Goal: Information Seeking & Learning: Understand process/instructions

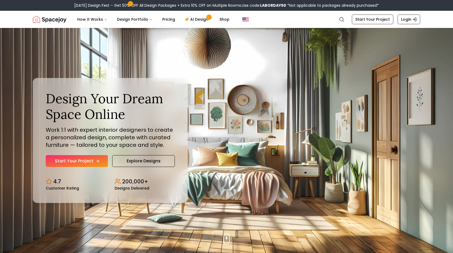
click at [99, 159] on icon "Hero section" at bounding box center [97, 161] width 4 height 4
click at [141, 161] on link "Explore Designs" at bounding box center [143, 161] width 63 height 12
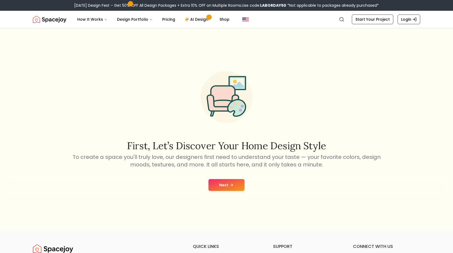
click at [235, 182] on button "Next" at bounding box center [226, 185] width 36 height 12
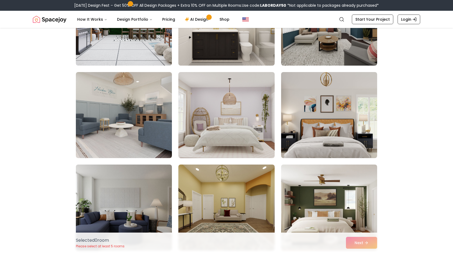
scroll to position [114, 0]
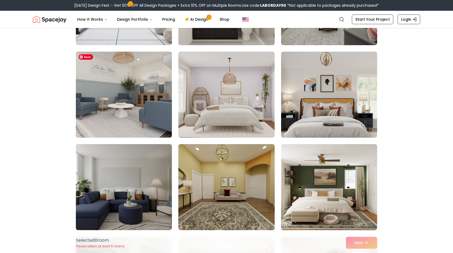
click at [136, 111] on img at bounding box center [123, 94] width 101 height 90
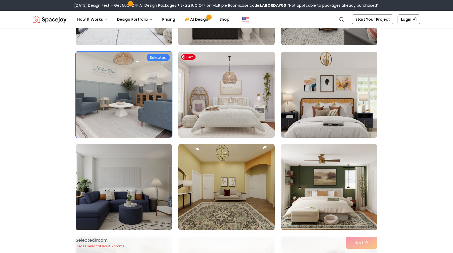
click at [220, 107] on img at bounding box center [226, 94] width 101 height 90
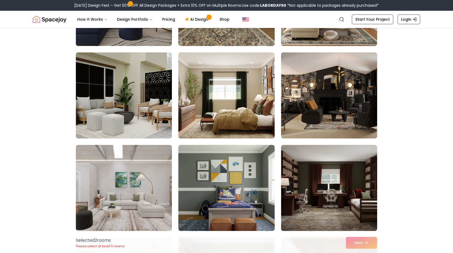
scroll to position [301, 0]
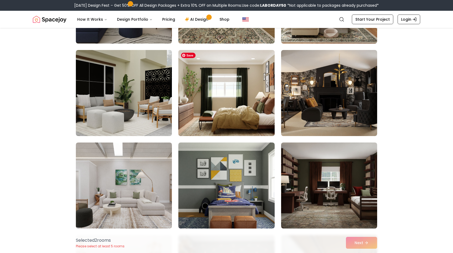
click at [231, 95] on img at bounding box center [226, 93] width 101 height 90
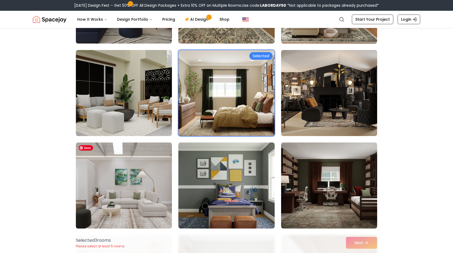
click at [144, 208] on img at bounding box center [123, 185] width 101 height 90
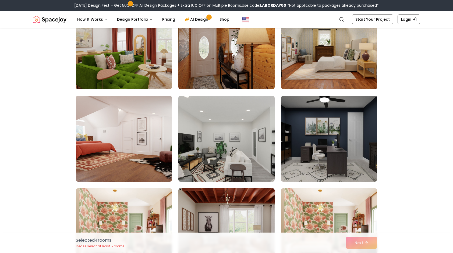
scroll to position [996, 0]
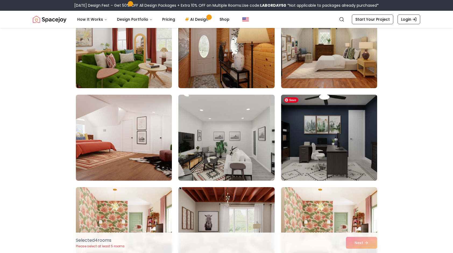
click at [366, 172] on img at bounding box center [329, 137] width 101 height 90
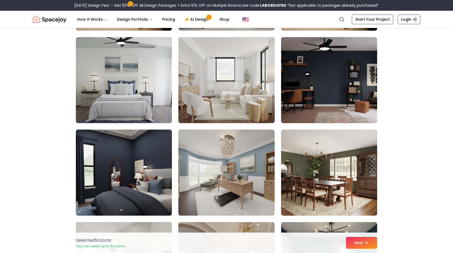
scroll to position [1241, 0]
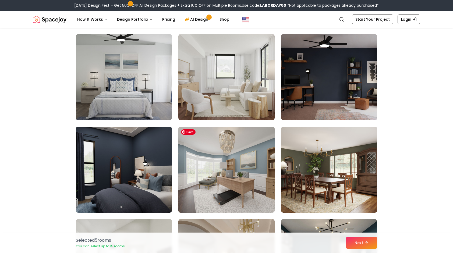
click at [269, 196] on img at bounding box center [226, 169] width 101 height 90
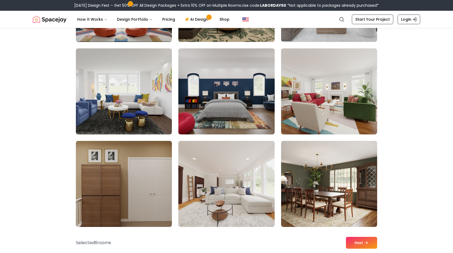
scroll to position [1692, 0]
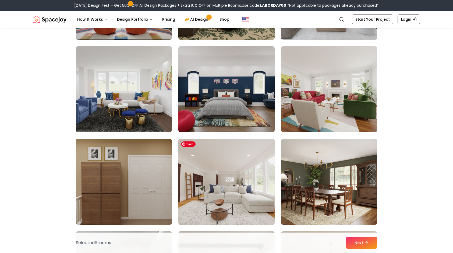
click at [254, 202] on img at bounding box center [226, 182] width 101 height 90
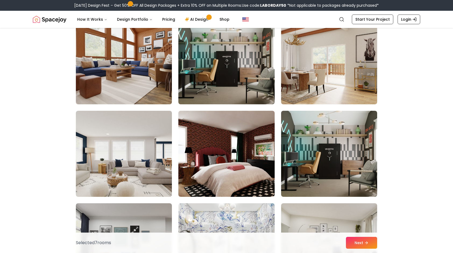
scroll to position [2184, 0]
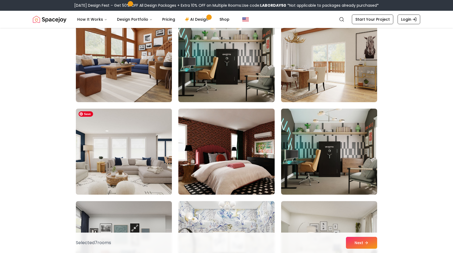
click at [131, 160] on img at bounding box center [123, 151] width 101 height 90
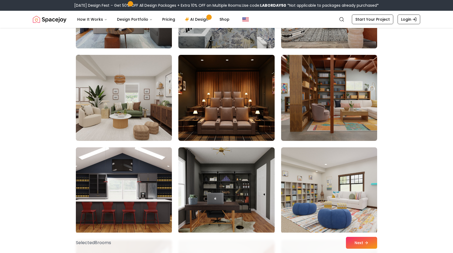
scroll to position [2433, 0]
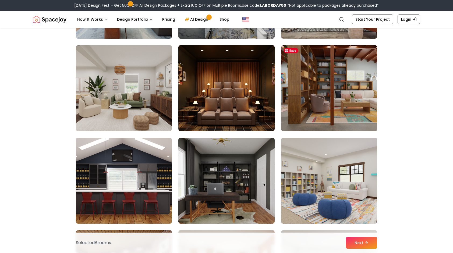
click at [346, 119] on img at bounding box center [329, 88] width 101 height 90
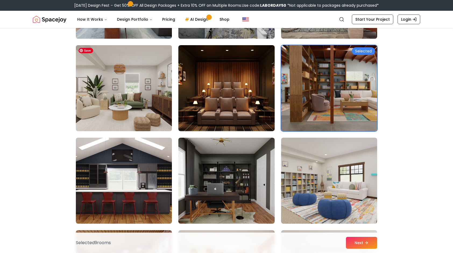
click at [158, 102] on img at bounding box center [123, 88] width 101 height 90
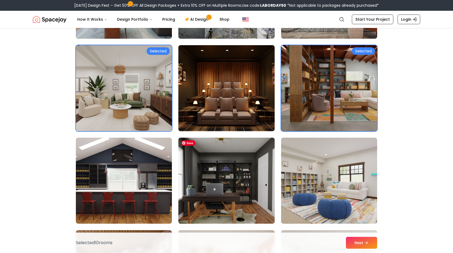
click at [257, 174] on img at bounding box center [226, 181] width 101 height 90
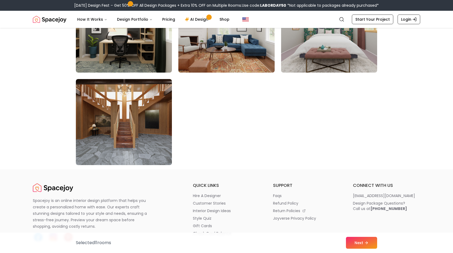
scroll to position [3052, 0]
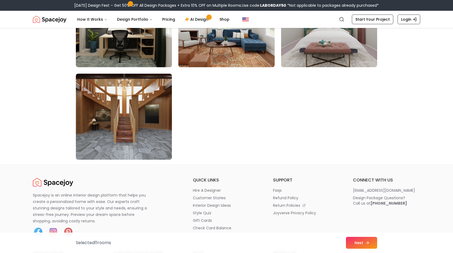
click at [364, 242] on button "Next" at bounding box center [361, 243] width 31 height 12
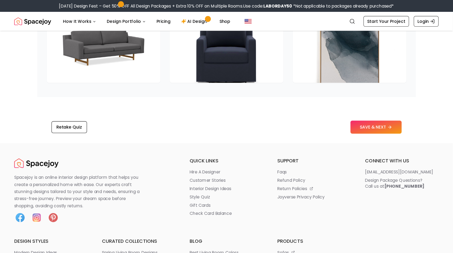
scroll to position [858, 0]
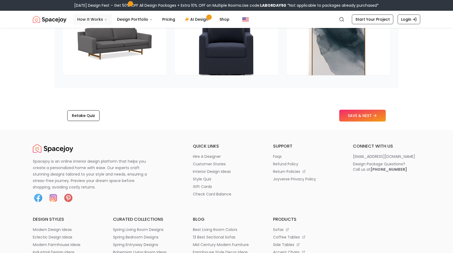
click at [98, 20] on button "How It Works" at bounding box center [92, 19] width 39 height 11
click at [104, 19] on icon "Main" at bounding box center [105, 19] width 3 height 3
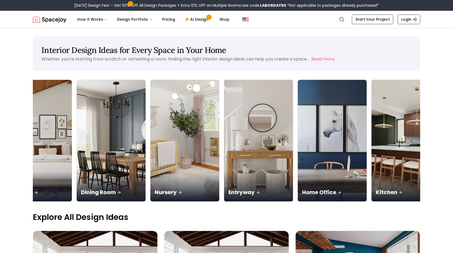
scroll to position [0, 112]
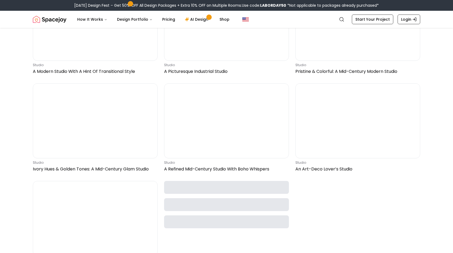
scroll to position [298, 0]
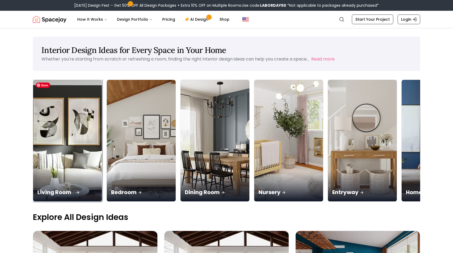
click at [52, 114] on img at bounding box center [67, 141] width 72 height 128
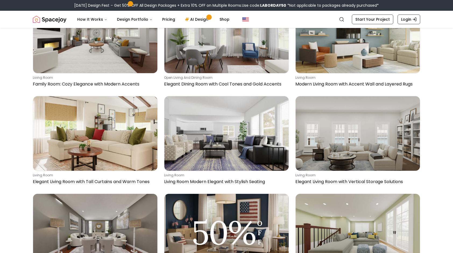
scroll to position [377, 0]
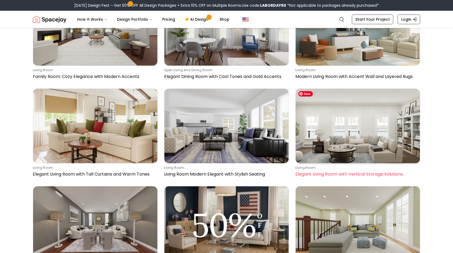
click at [365, 140] on img at bounding box center [357, 126] width 124 height 74
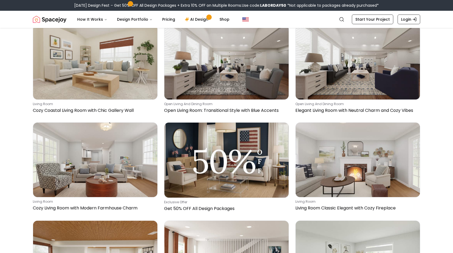
scroll to position [1721, 0]
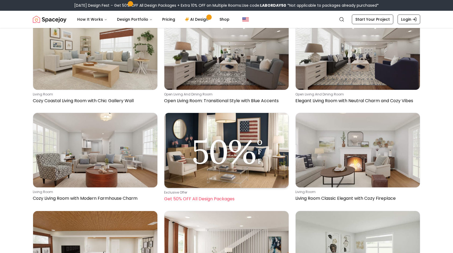
click at [212, 196] on p "Get 50% OFF All Design Packages" at bounding box center [225, 199] width 123 height 6
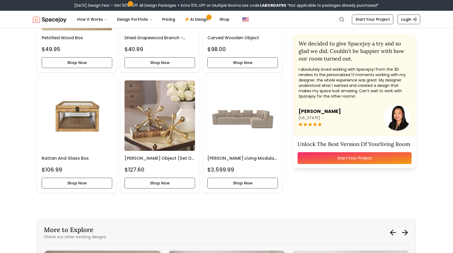
scroll to position [3179, 0]
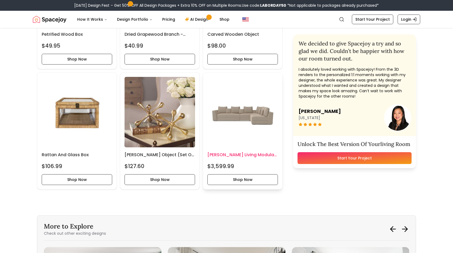
click at [262, 154] on h6 "Moore Living Modular Sectional" at bounding box center [242, 155] width 70 height 6
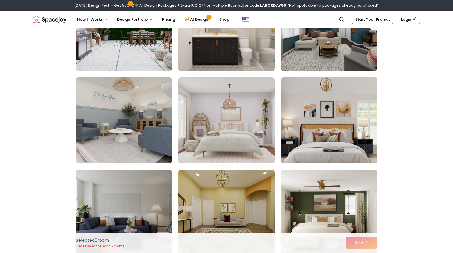
scroll to position [562, 0]
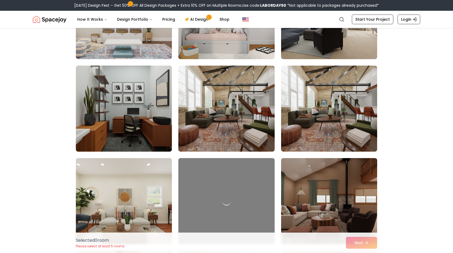
click at [62, 19] on img "Spacejoy" at bounding box center [50, 19] width 34 height 11
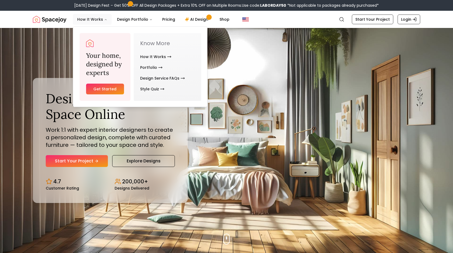
click at [106, 19] on button "How It Works" at bounding box center [92, 19] width 39 height 11
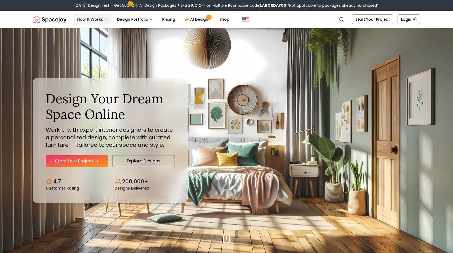
click at [104, 19] on icon "Main" at bounding box center [105, 19] width 3 height 3
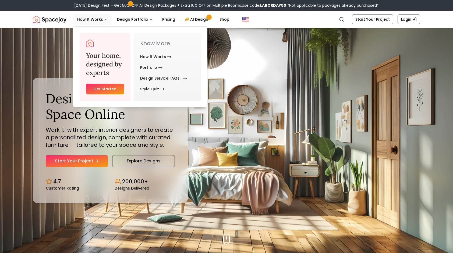
click at [168, 78] on link "Design Service FAQs" at bounding box center [162, 78] width 45 height 11
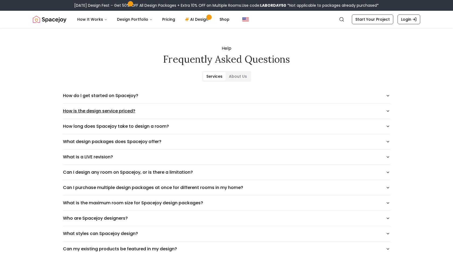
click at [387, 112] on icon "button" at bounding box center [388, 111] width 4 height 4
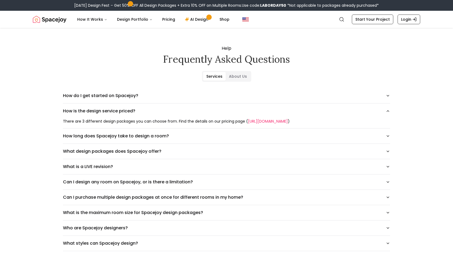
click at [283, 120] on link "https://www.spacejoy.com/pricing" at bounding box center [268, 121] width 40 height 5
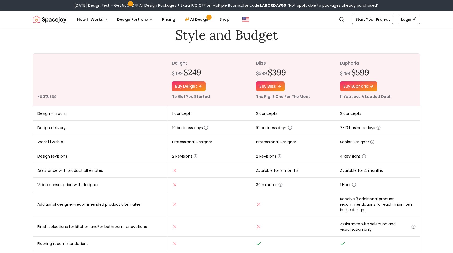
scroll to position [44, 0]
